Goal: Task Accomplishment & Management: Manage account settings

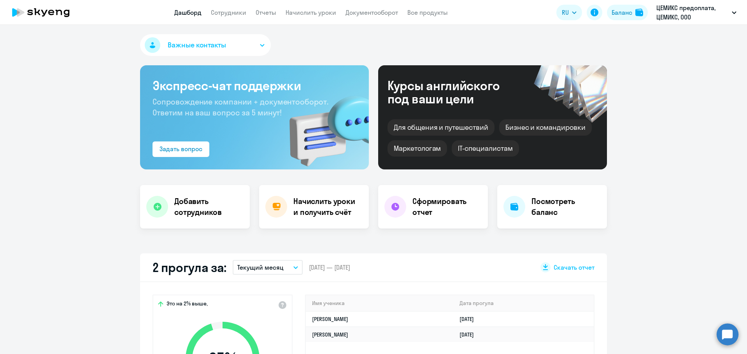
click at [186, 12] on link "Дашборд" at bounding box center [187, 13] width 27 height 8
click at [230, 10] on link "Сотрудники" at bounding box center [228, 13] width 35 height 8
select select "30"
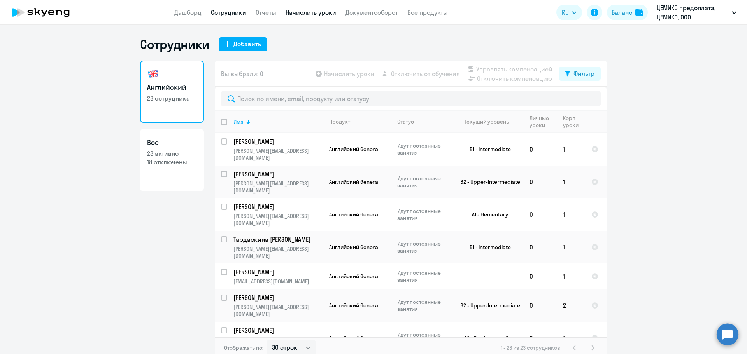
click at [326, 10] on link "Начислить уроки" at bounding box center [311, 13] width 51 height 8
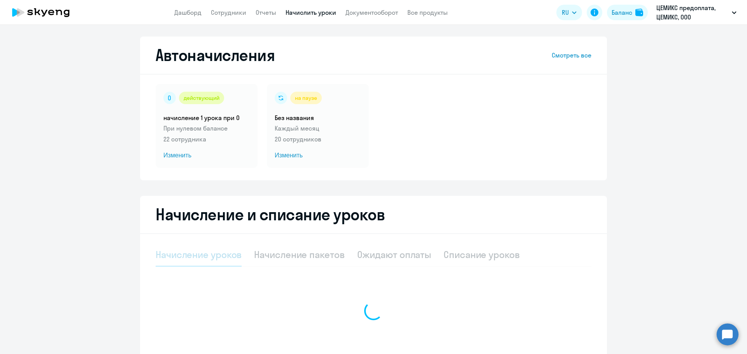
select select "10"
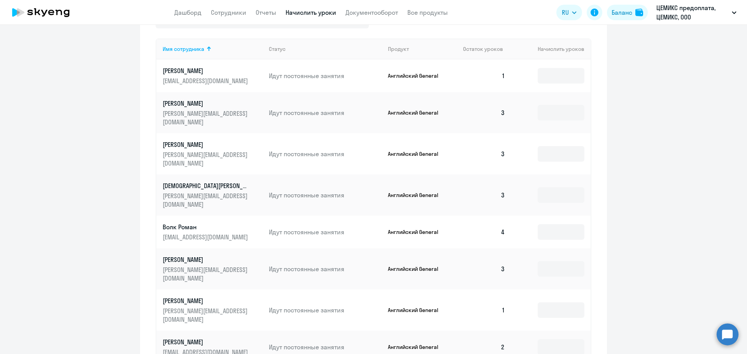
scroll to position [398, 0]
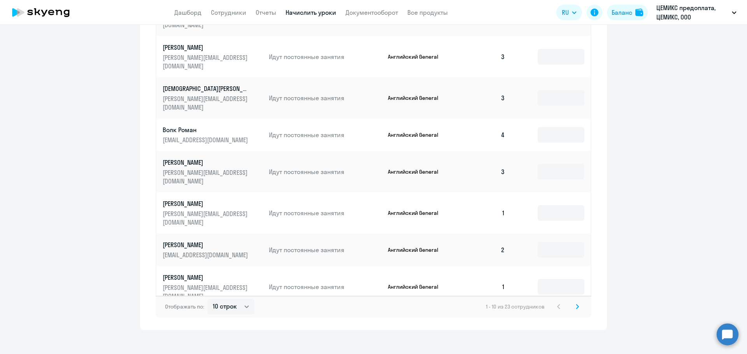
click at [576, 304] on icon at bounding box center [577, 306] width 3 height 5
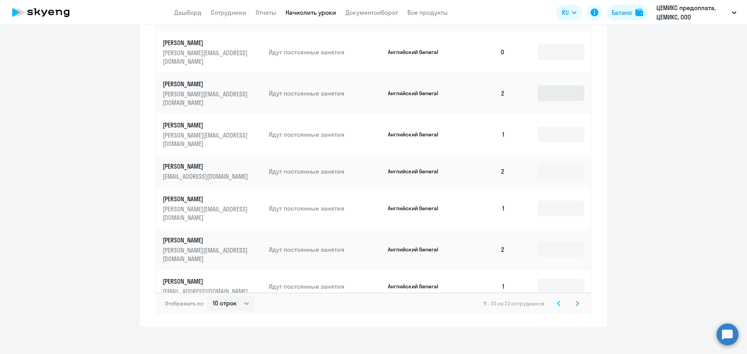
scroll to position [405, 0]
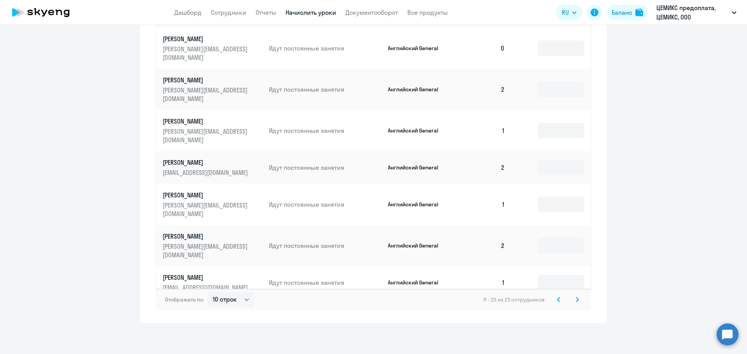
click at [576, 298] on icon at bounding box center [577, 299] width 3 height 5
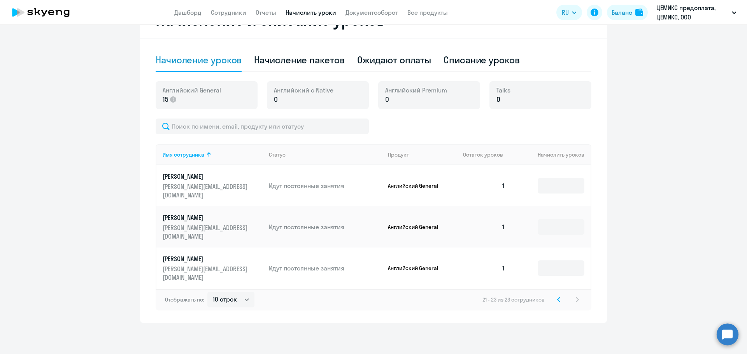
scroll to position [169, 0]
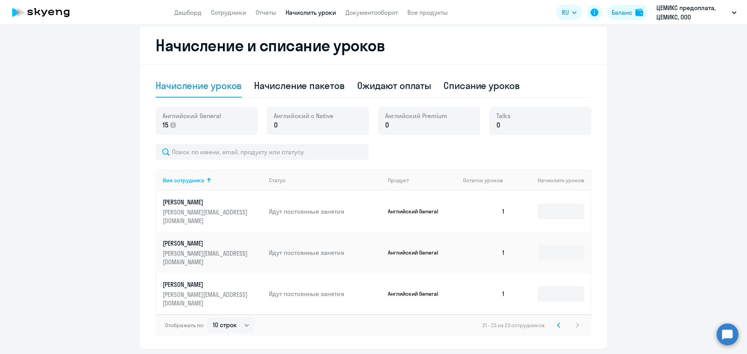
click at [557, 323] on icon at bounding box center [558, 325] width 3 height 5
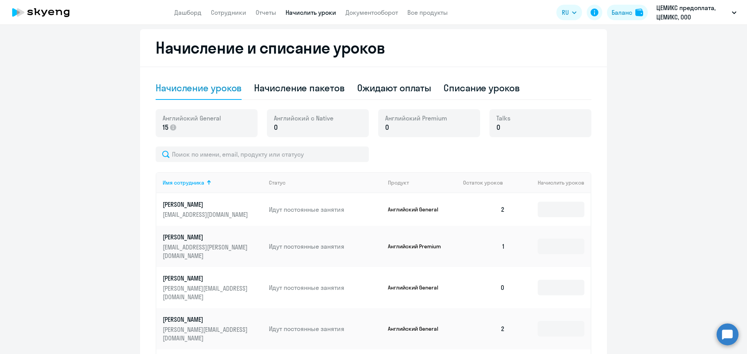
scroll to position [16, 0]
